Goal: Task Accomplishment & Management: Use online tool/utility

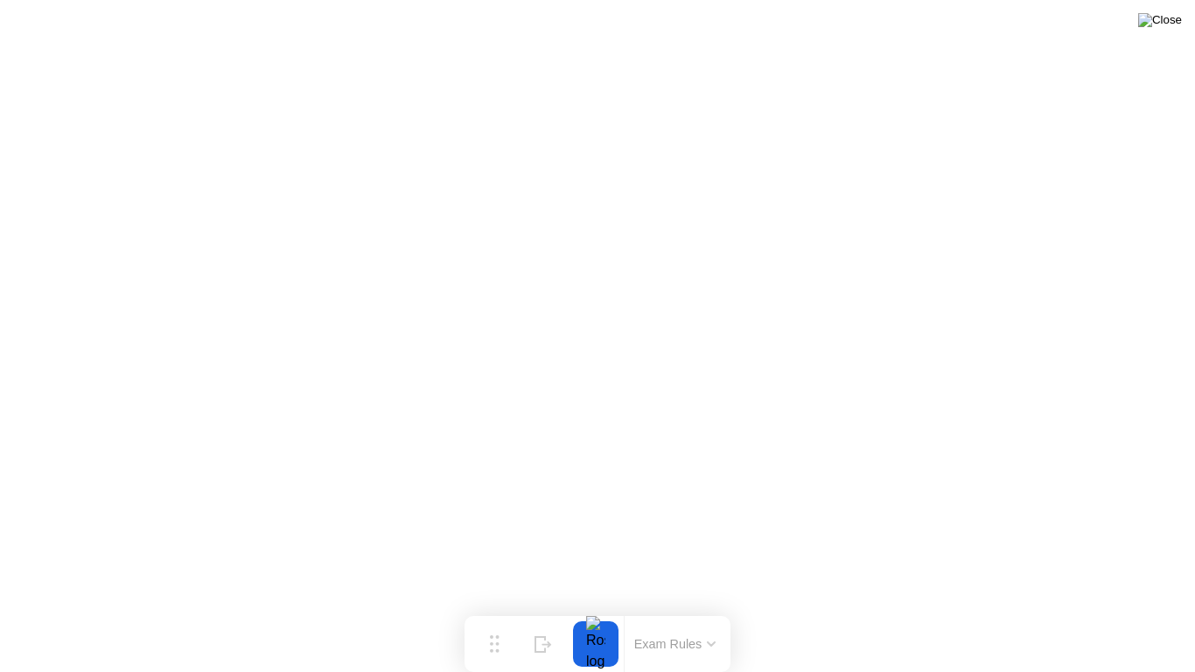
click at [1170, 23] on img at bounding box center [1160, 20] width 44 height 14
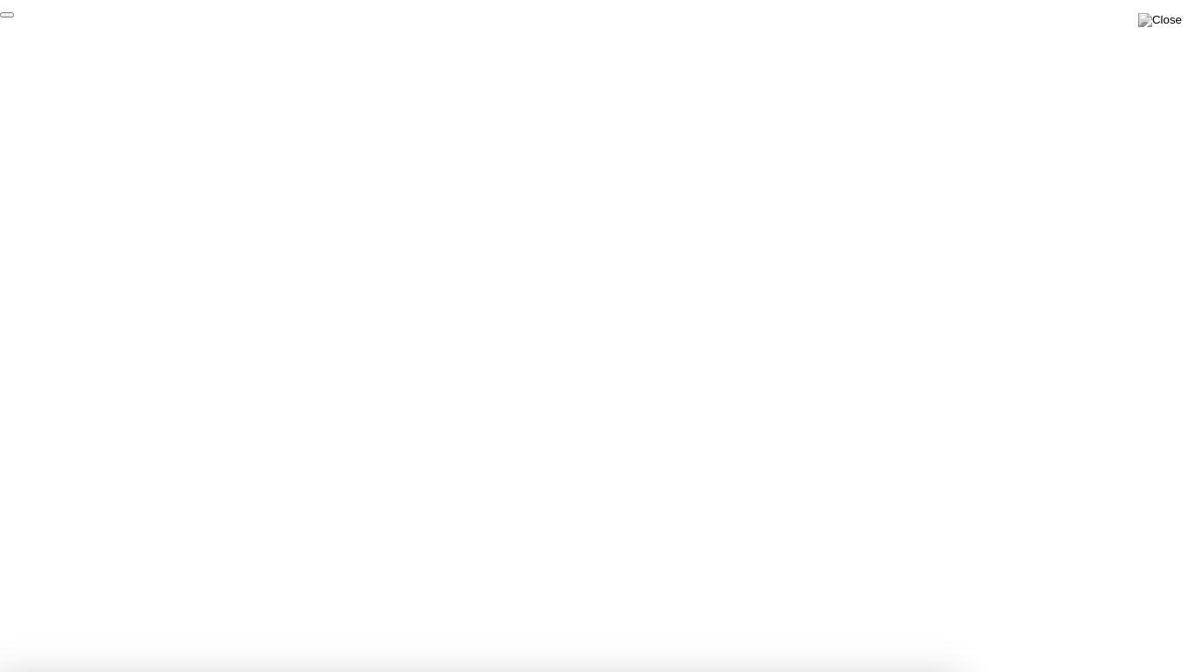
click div "End Proctoring Session"
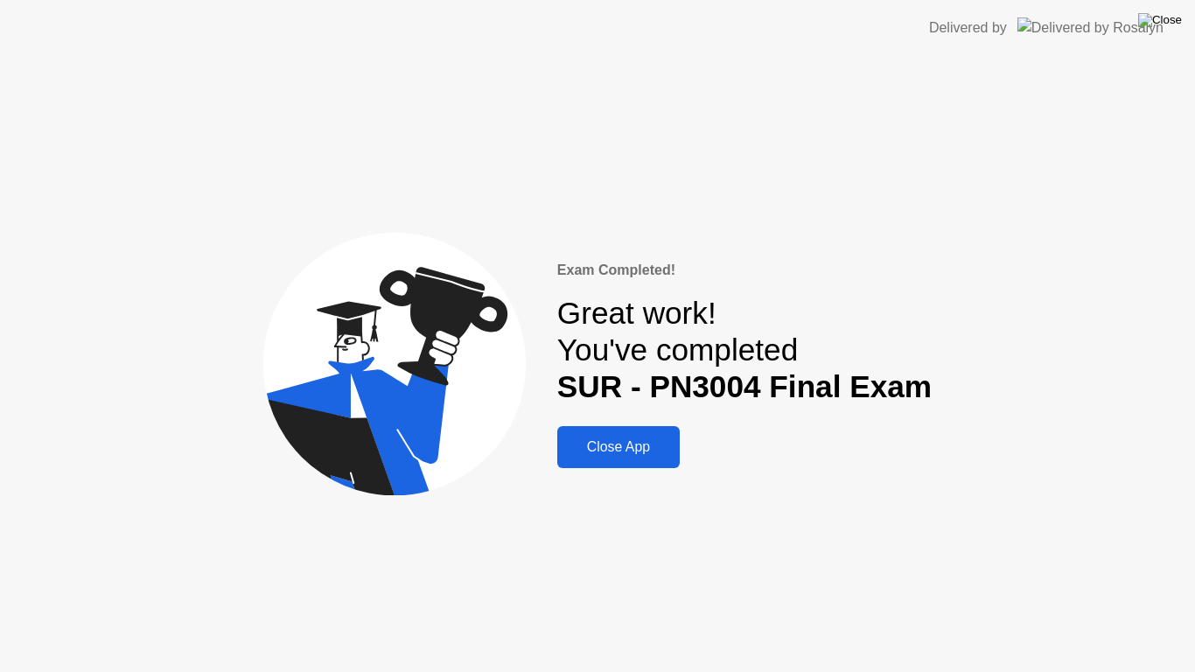
click at [1163, 14] on img at bounding box center [1160, 20] width 44 height 14
